Goal: Task Accomplishment & Management: Manage account settings

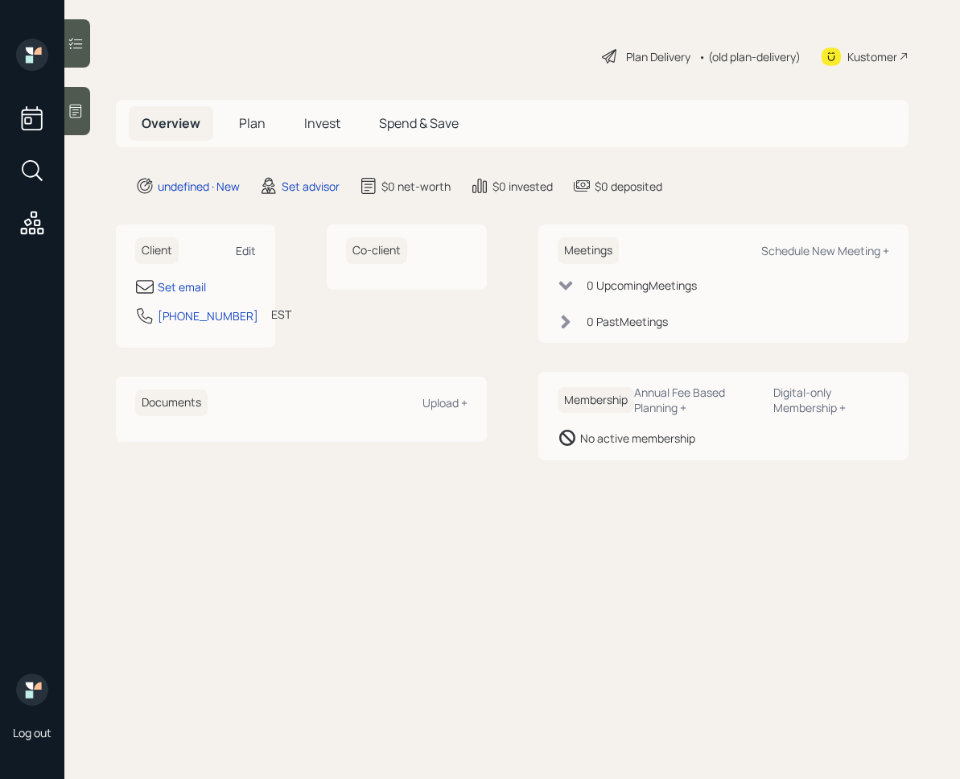
click at [254, 254] on div "Edit" at bounding box center [246, 250] width 20 height 15
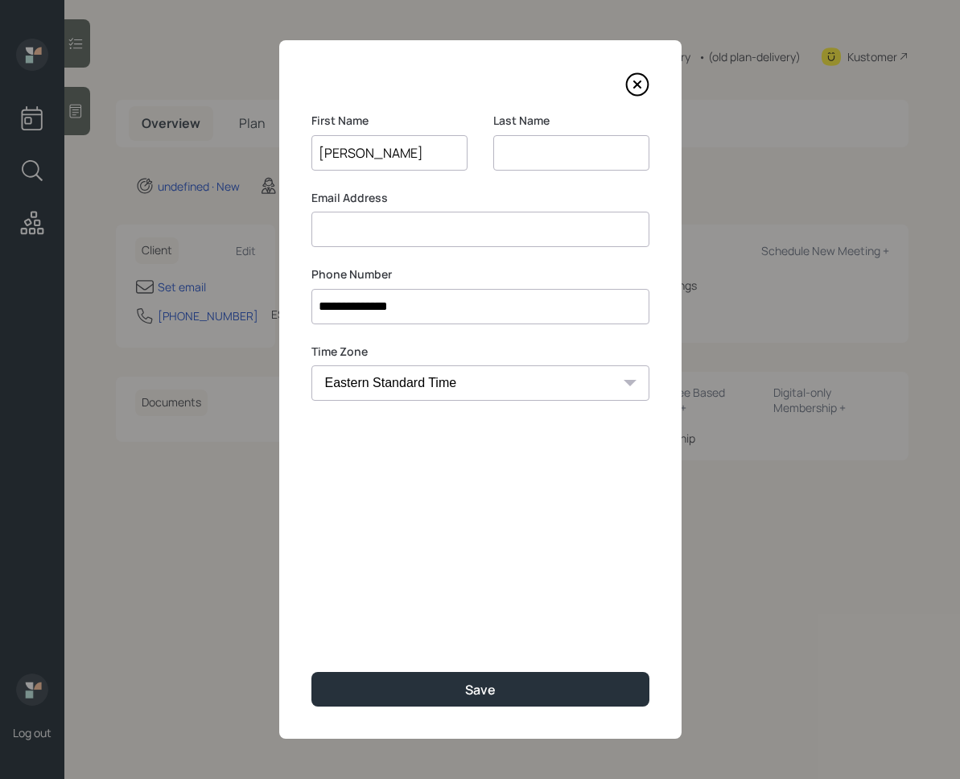
type input "[PERSON_NAME]"
type input "G"
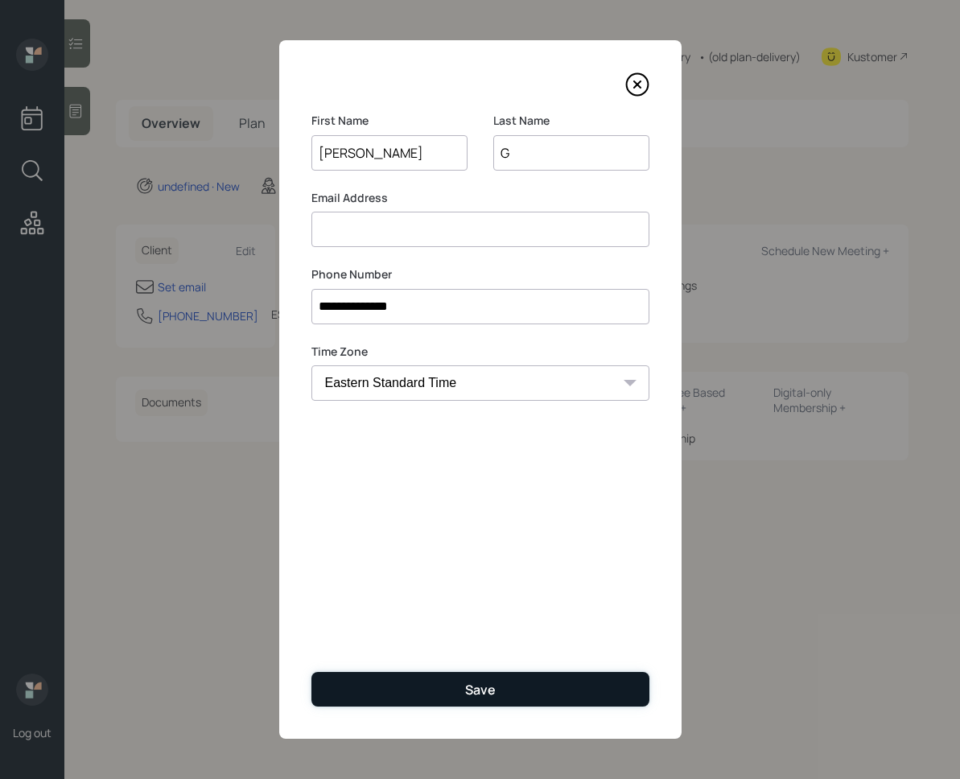
click at [450, 701] on button "Save" at bounding box center [480, 689] width 338 height 35
